Goal: Task Accomplishment & Management: Use online tool/utility

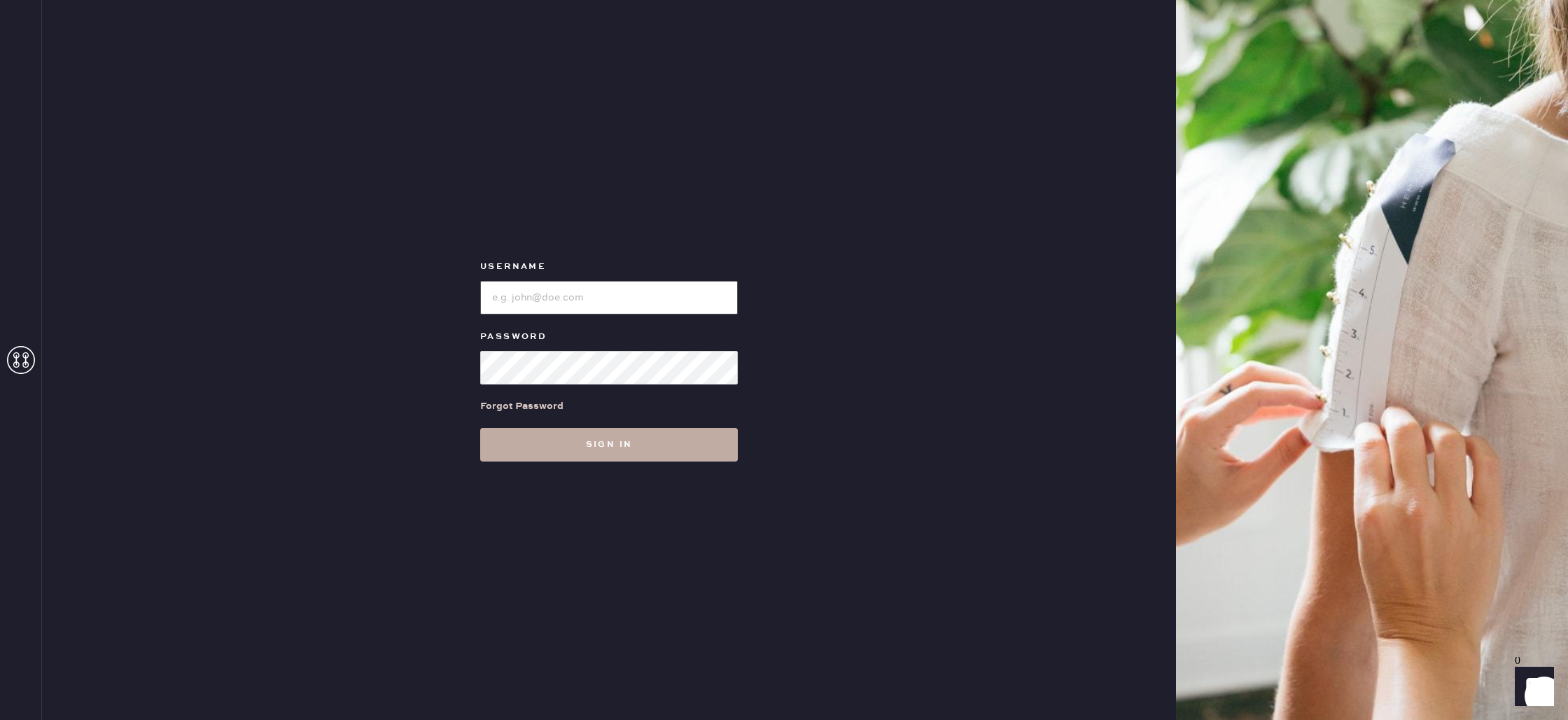
type input "reformationbond"
click at [567, 447] on button "Sign in" at bounding box center [609, 444] width 258 height 34
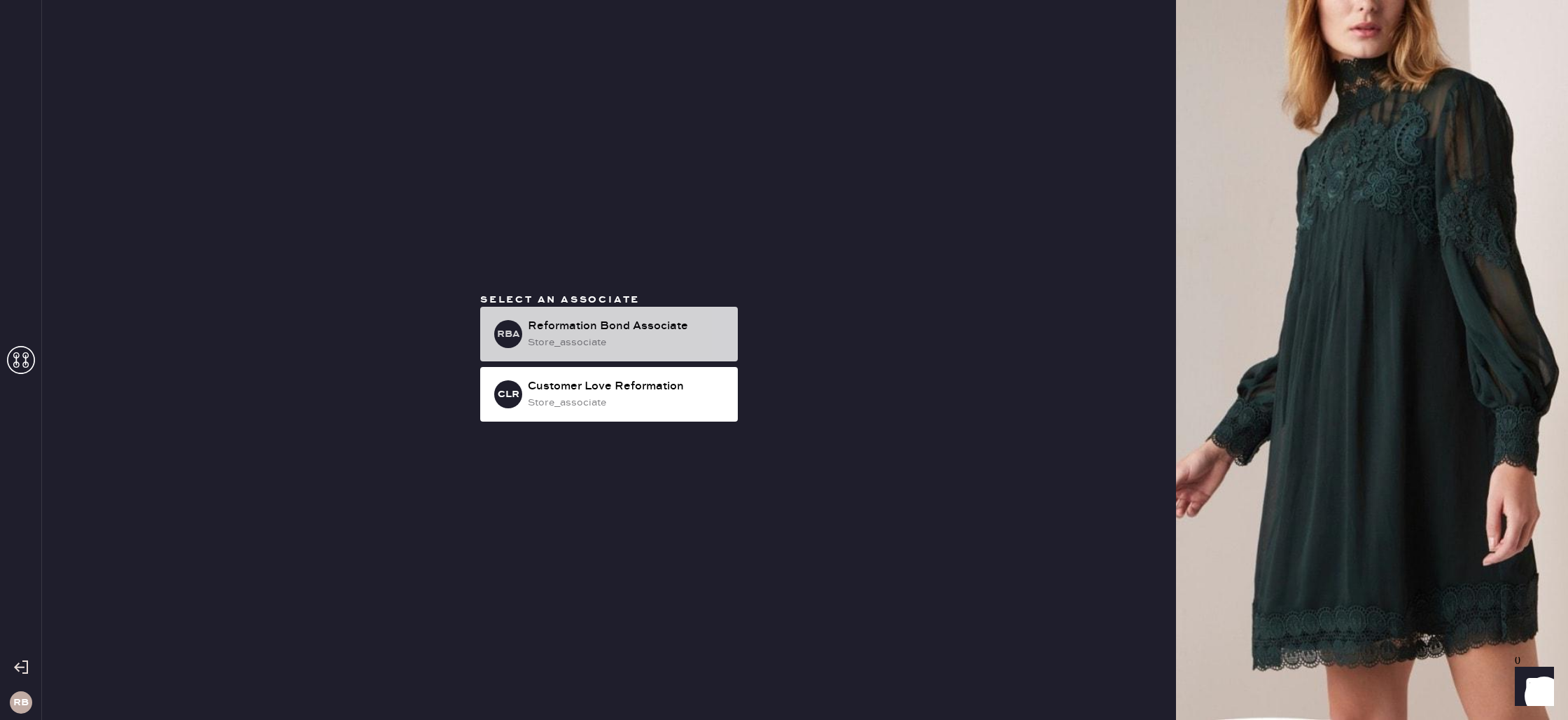
click at [600, 335] on div "store_associate" at bounding box center [627, 342] width 199 height 15
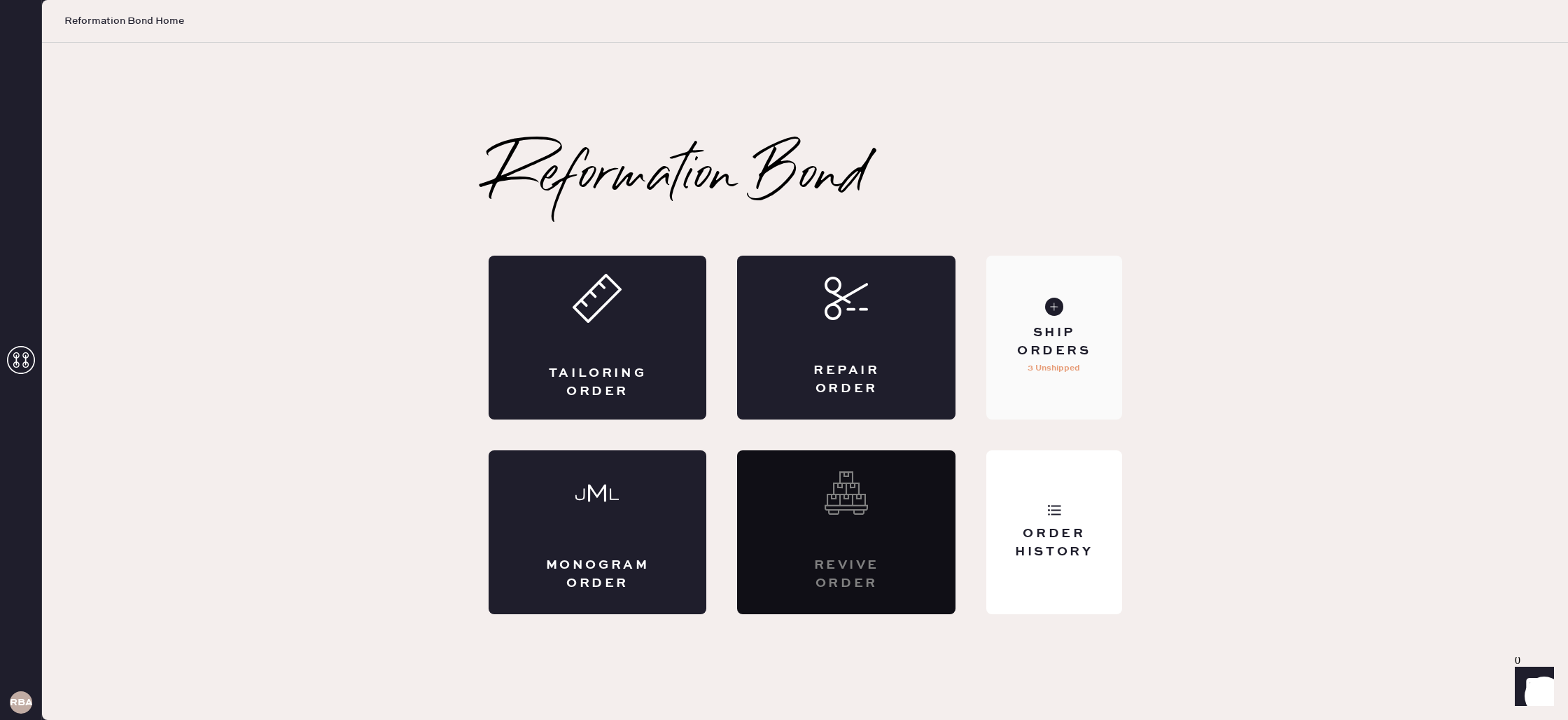
click at [1083, 328] on div "Ship Orders" at bounding box center [1054, 341] width 113 height 35
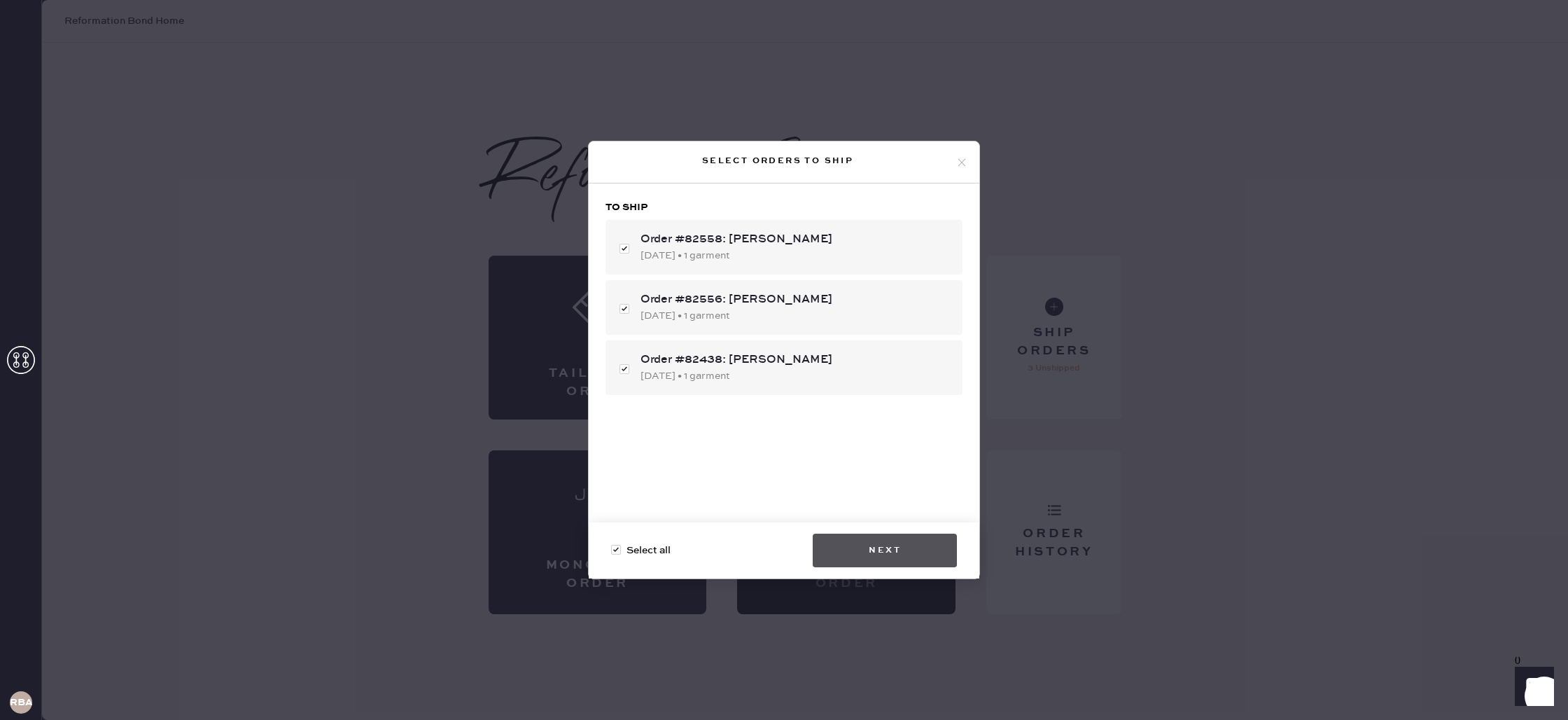
click at [848, 542] on button "Next" at bounding box center [885, 550] width 145 height 34
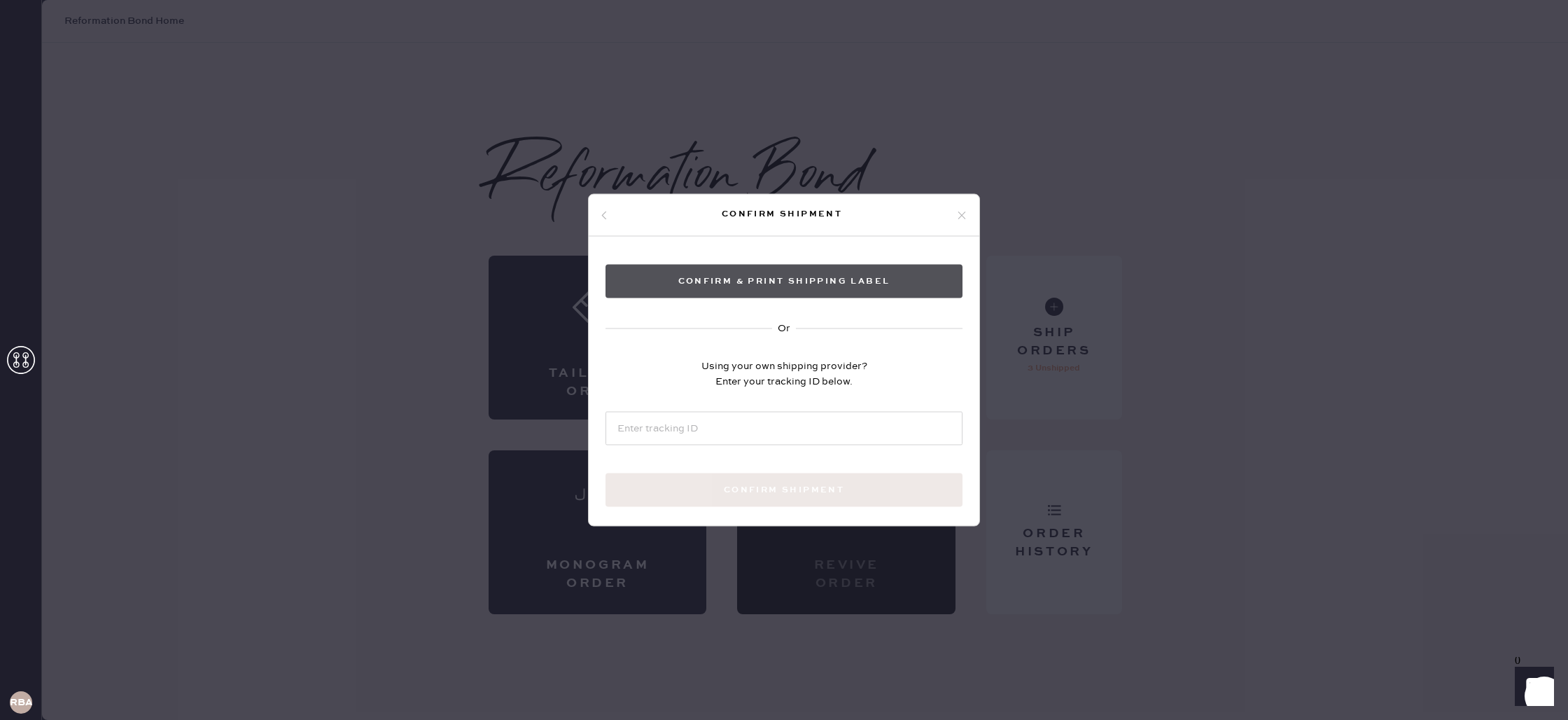
click at [817, 279] on button "Confirm & Print shipping label" at bounding box center [784, 281] width 357 height 34
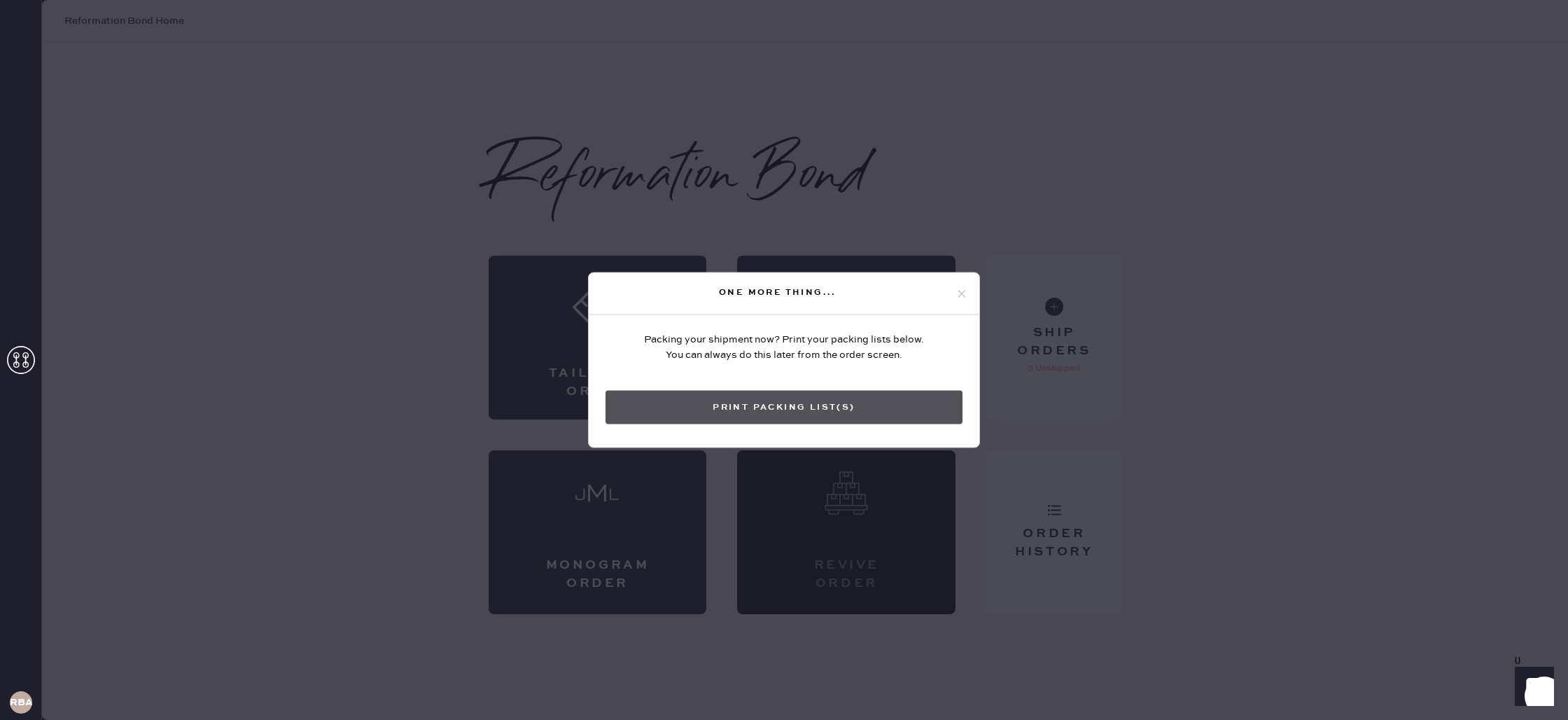
click at [889, 410] on button "Print Packing List(s)" at bounding box center [784, 407] width 357 height 34
